Goal: Task Accomplishment & Management: Use online tool/utility

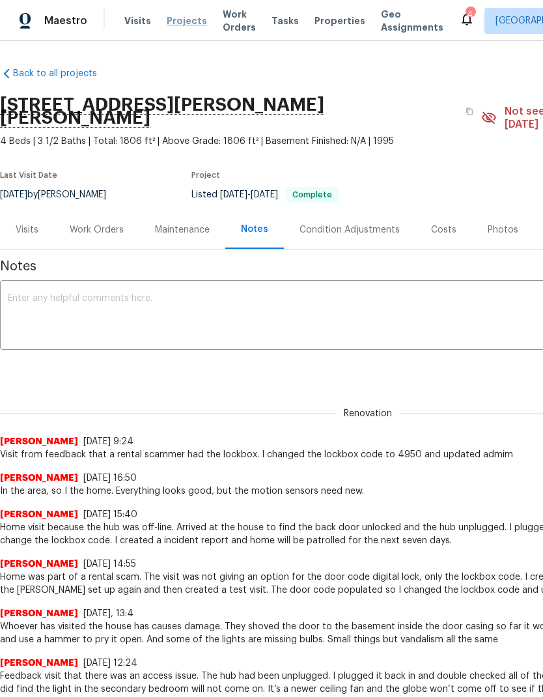
click at [178, 25] on span "Projects" at bounding box center [187, 20] width 40 height 13
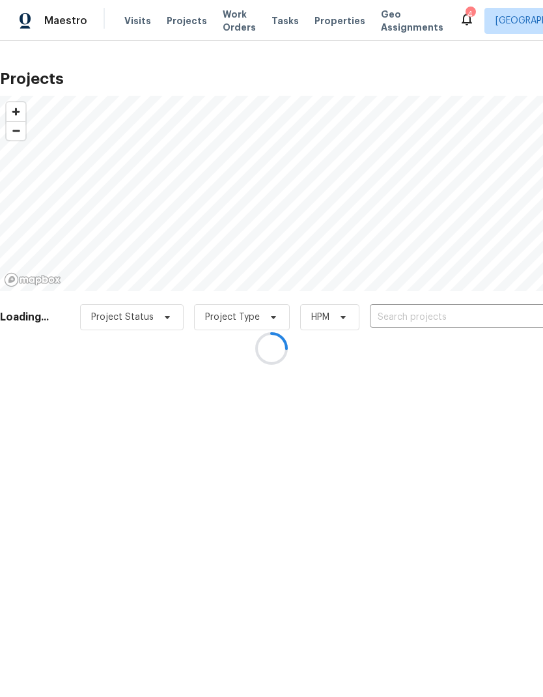
click at [418, 312] on div at bounding box center [271, 348] width 543 height 697
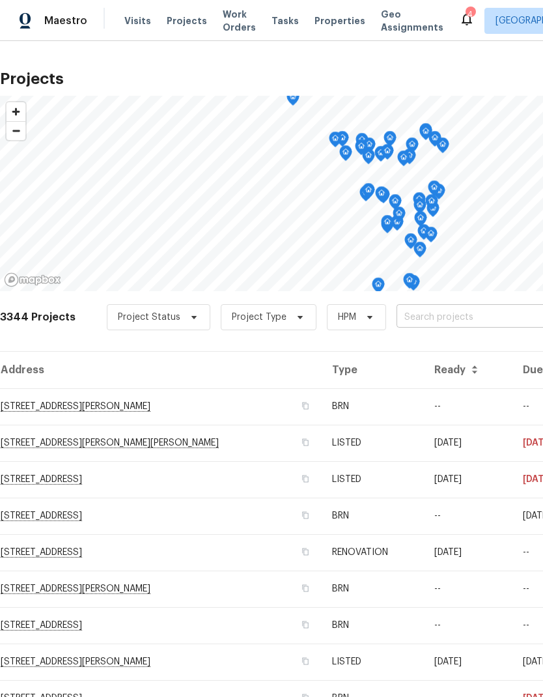
click at [422, 315] on input "text" at bounding box center [471, 318] width 149 height 20
type input "sugar ma"
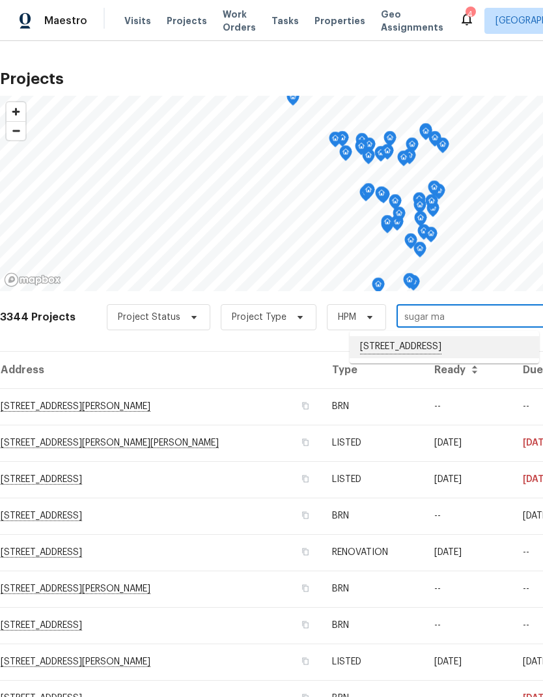
click at [447, 348] on li "[STREET_ADDRESS]" at bounding box center [445, 347] width 190 height 22
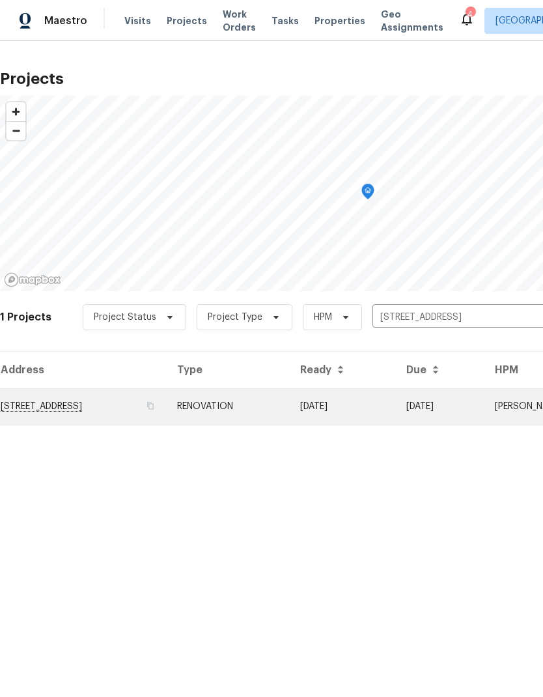
click at [50, 412] on td "[STREET_ADDRESS]" at bounding box center [83, 406] width 167 height 36
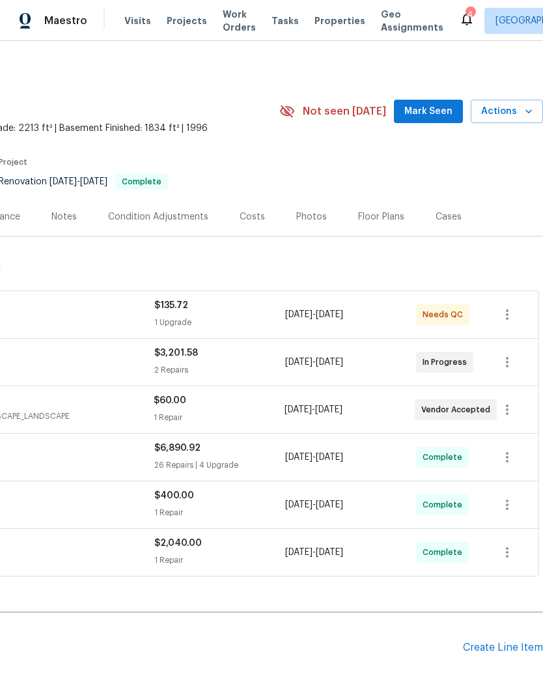
scroll to position [0, 193]
click at [521, 117] on span "Actions" at bounding box center [506, 112] width 51 height 16
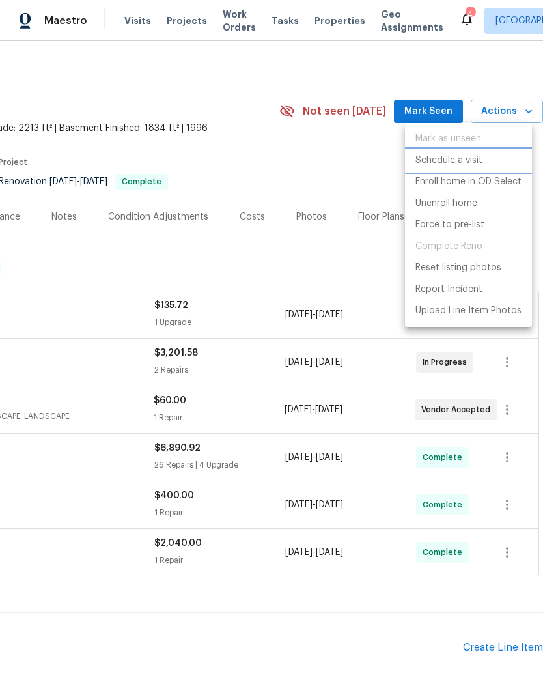
click at [478, 163] on p "Schedule a visit" at bounding box center [449, 161] width 67 height 14
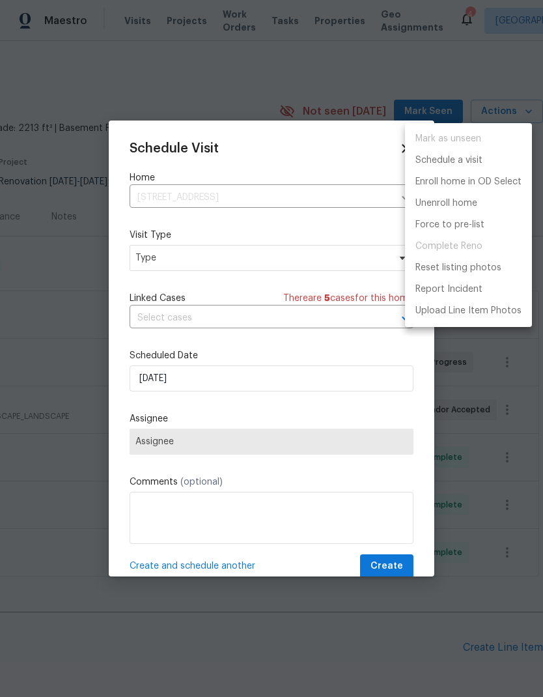
click at [223, 257] on div at bounding box center [271, 348] width 543 height 697
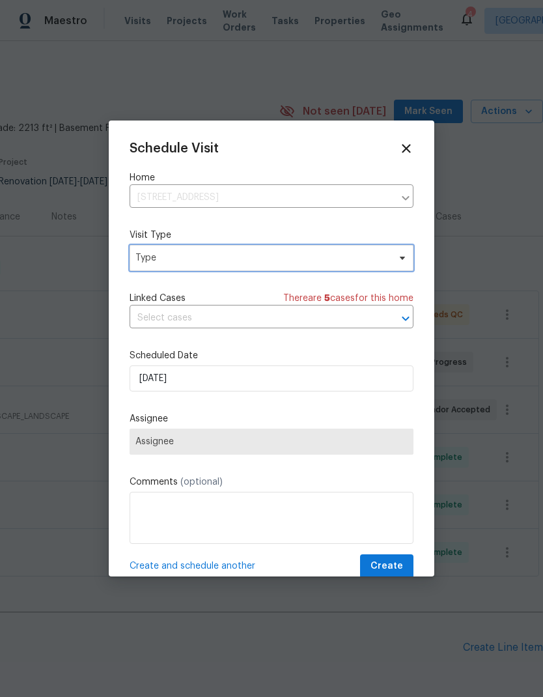
click at [186, 261] on span "Type" at bounding box center [262, 257] width 253 height 13
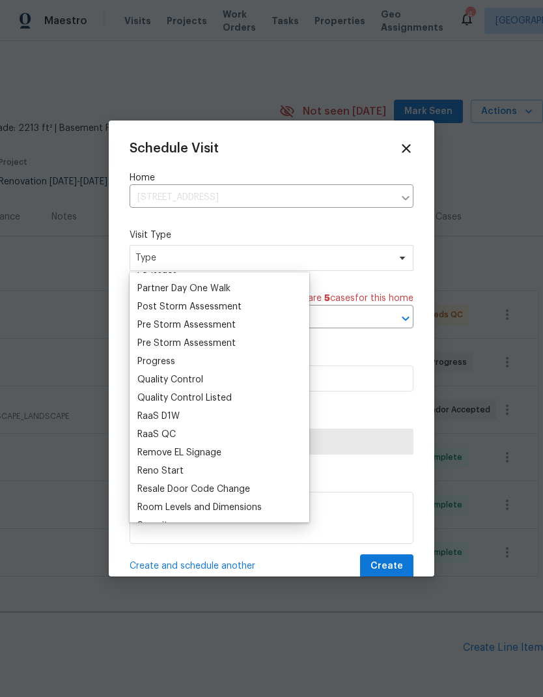
scroll to position [799, 0]
click at [173, 355] on div "Progress" at bounding box center [156, 360] width 38 height 13
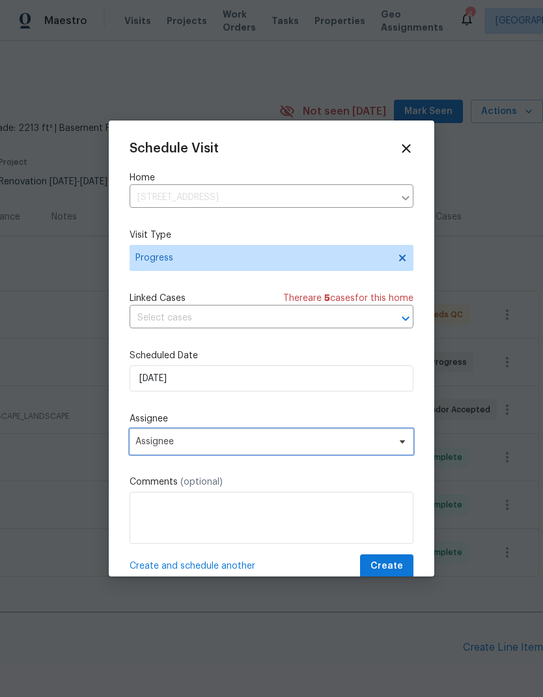
click at [188, 445] on span "Assignee" at bounding box center [263, 442] width 255 height 10
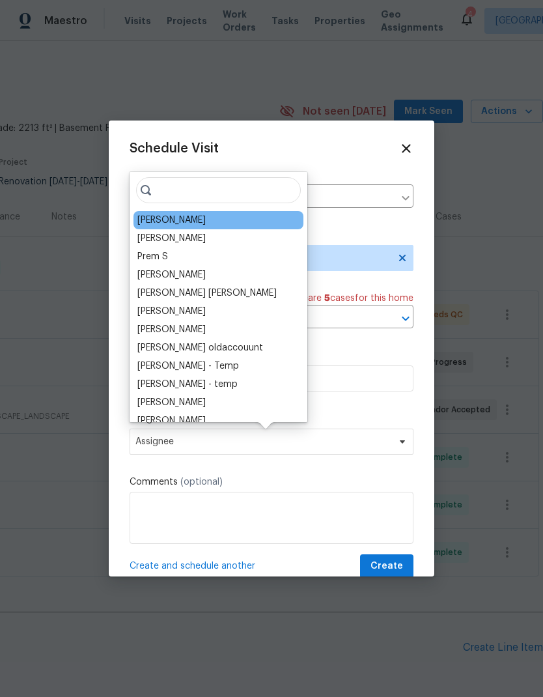
click at [175, 216] on div "[PERSON_NAME]" at bounding box center [171, 220] width 68 height 13
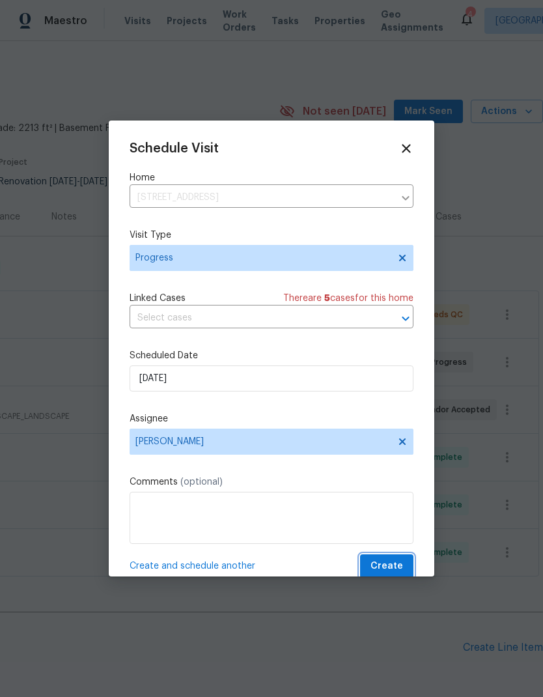
click at [397, 567] on span "Create" at bounding box center [387, 566] width 33 height 16
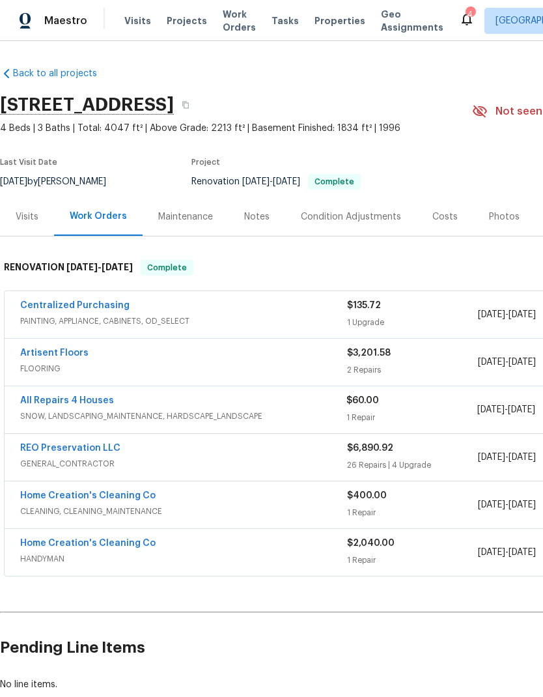
scroll to position [0, 0]
